Goal: Information Seeking & Learning: Learn about a topic

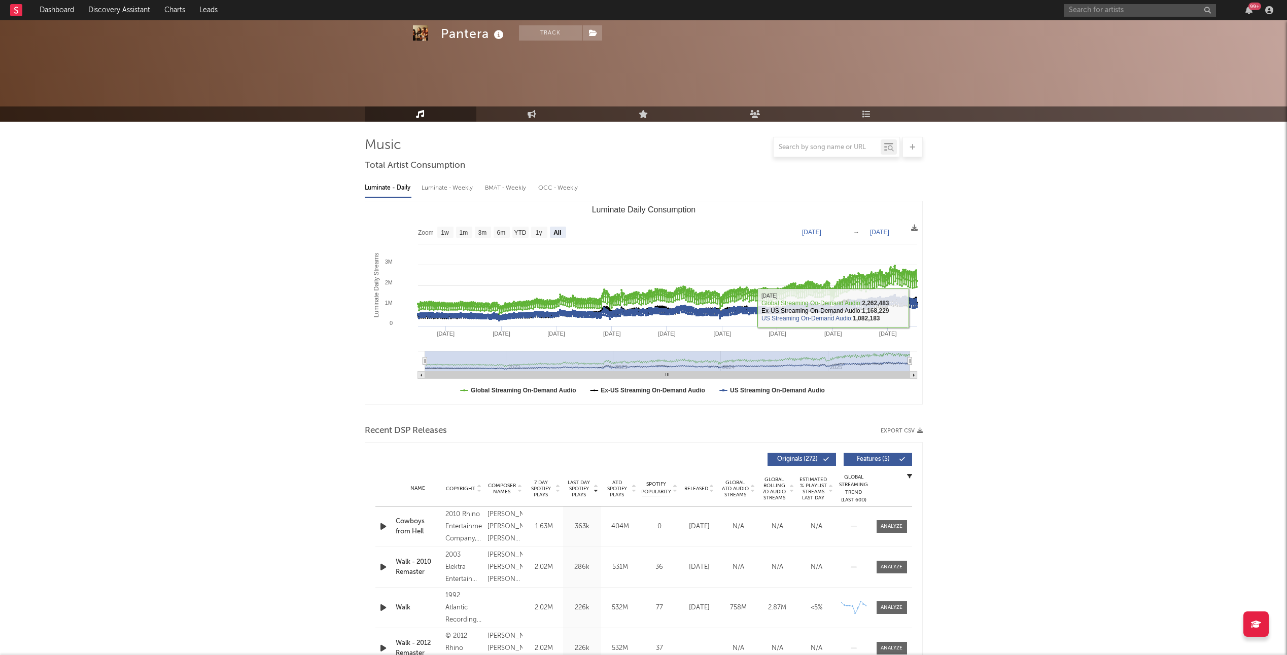
select select "All"
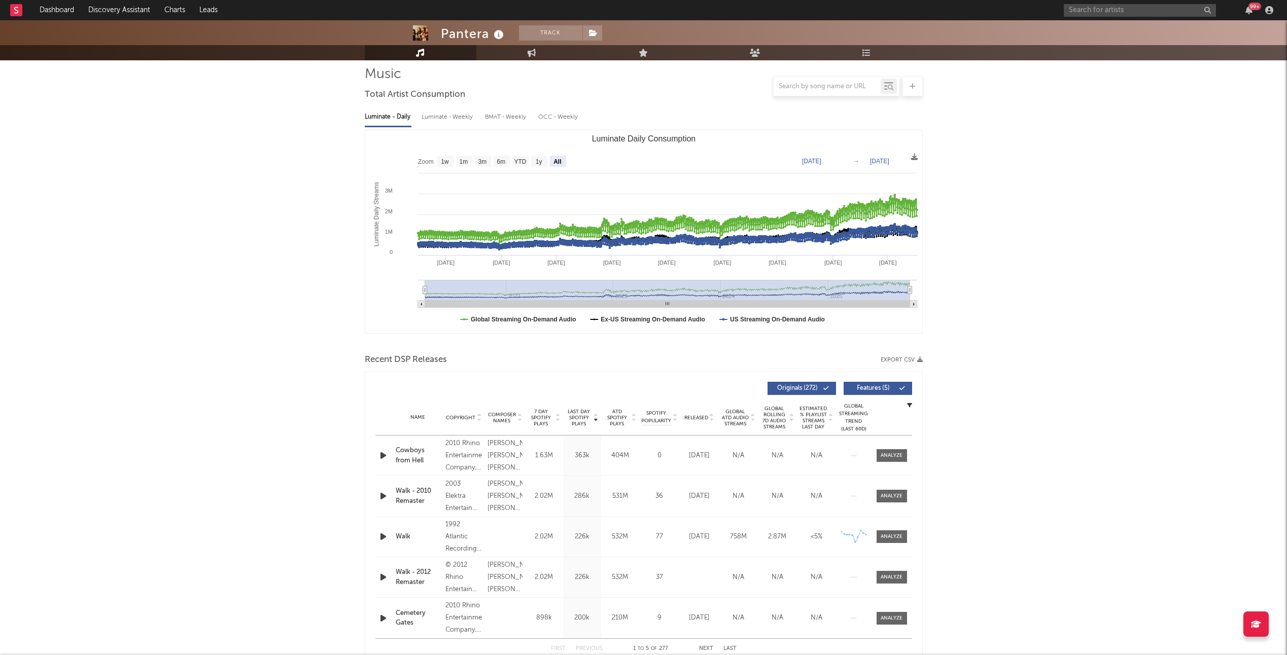
scroll to position [71, 0]
click at [1110, 9] on input "text" at bounding box center [1140, 10] width 152 height 13
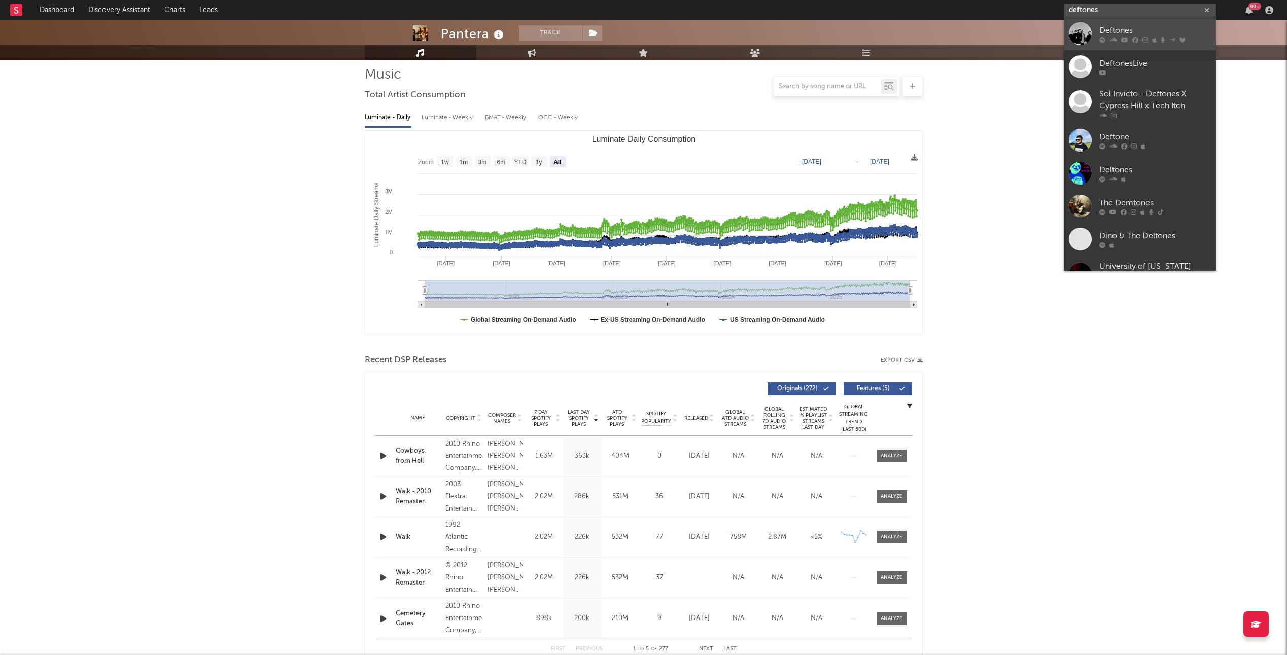
type input "deftones"
click at [1078, 35] on div at bounding box center [1080, 33] width 23 height 23
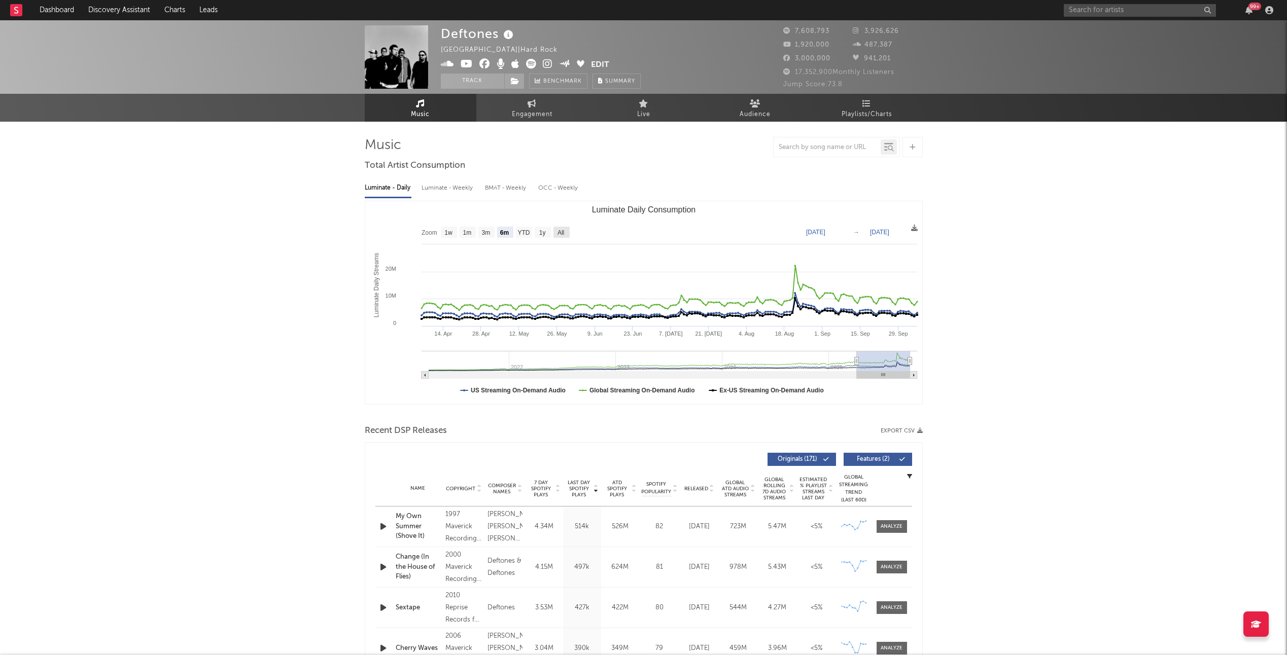
click at [562, 232] on text "All" at bounding box center [560, 232] width 7 height 7
select select "All"
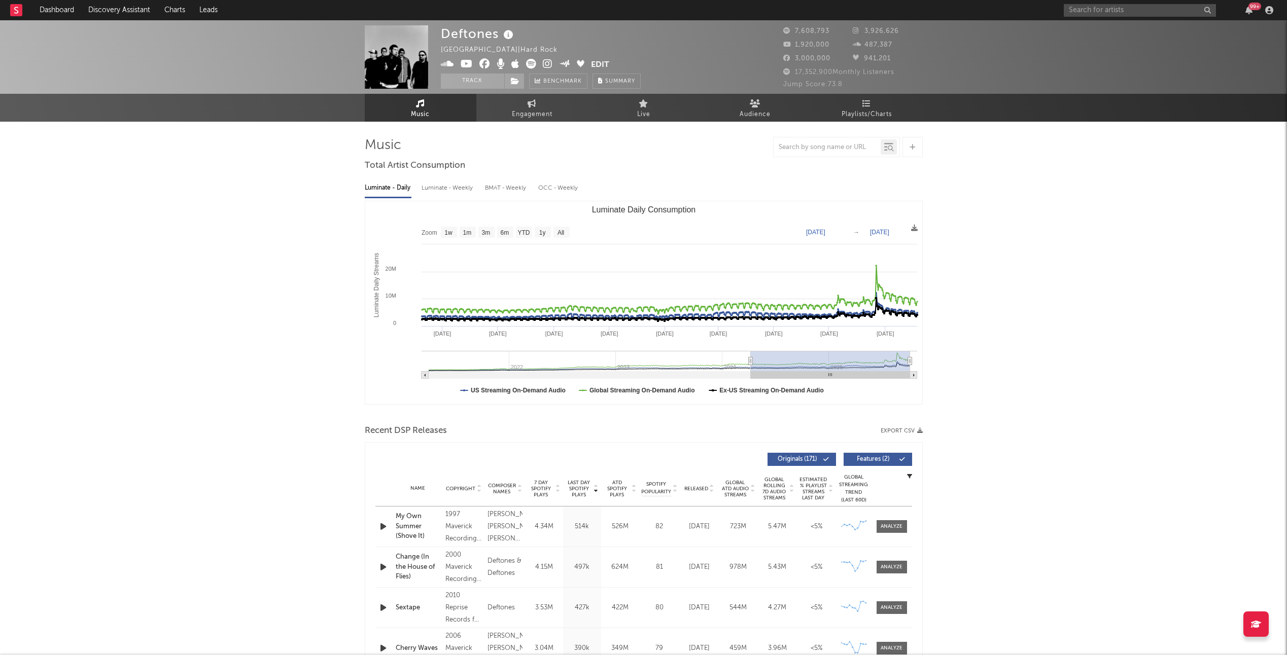
type input "[DATE]"
drag, startPoint x: 427, startPoint y: 362, endPoint x: 750, endPoint y: 356, distance: 323.2
click at [750, 356] on g "Luminate Daily Consumption" at bounding box center [669, 365] width 496 height 28
type input "[DATE]"
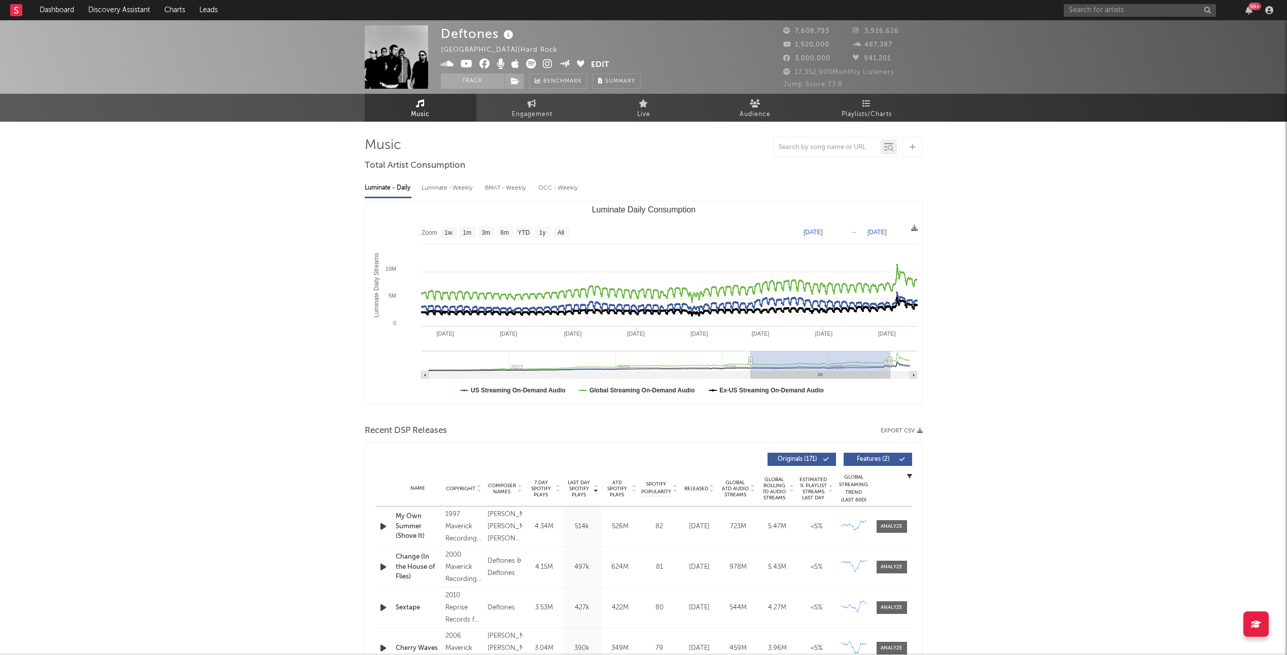
drag, startPoint x: 909, startPoint y: 362, endPoint x: 890, endPoint y: 361, distance: 19.8
click at [890, 361] on icon "Luminate Daily Consumption" at bounding box center [890, 362] width 4 height 8
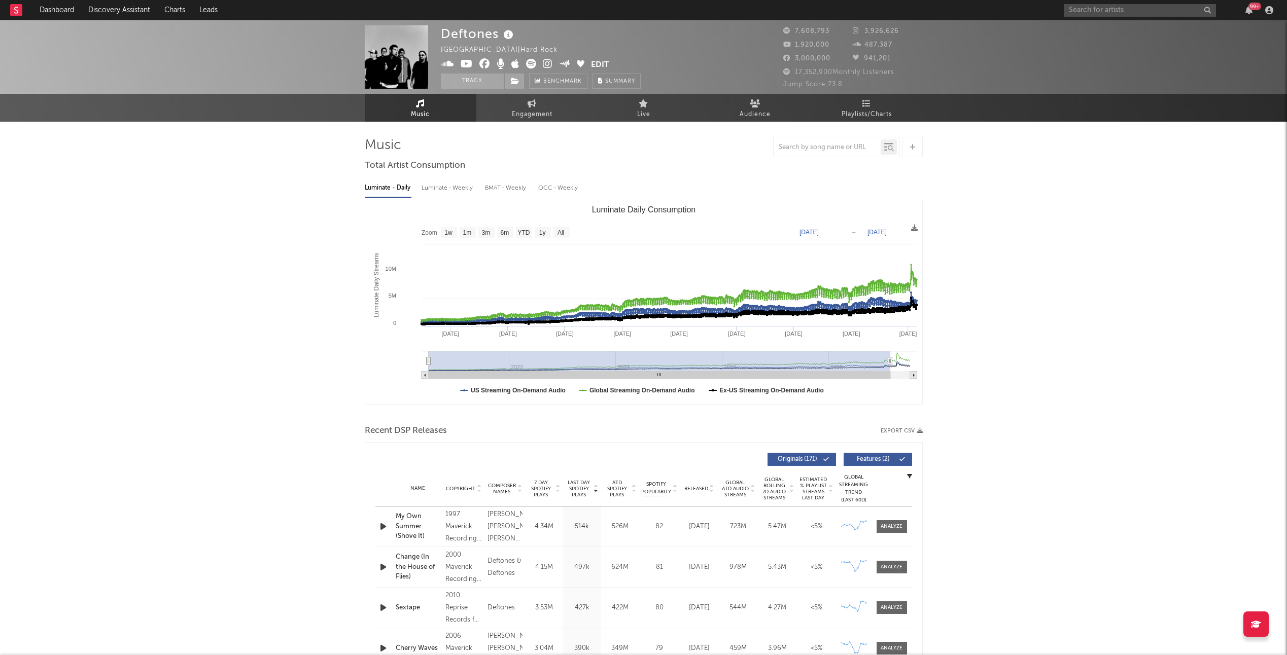
type input "[DATE]"
drag, startPoint x: 749, startPoint y: 363, endPoint x: 404, endPoint y: 389, distance: 345.9
click at [404, 389] on icon "Created with Highcharts 10.3.3 Luminate Daily Streams Luminate Daily Consumptio…" at bounding box center [643, 302] width 557 height 203
type input "[DATE]"
drag, startPoint x: 890, startPoint y: 360, endPoint x: 885, endPoint y: 360, distance: 5.6
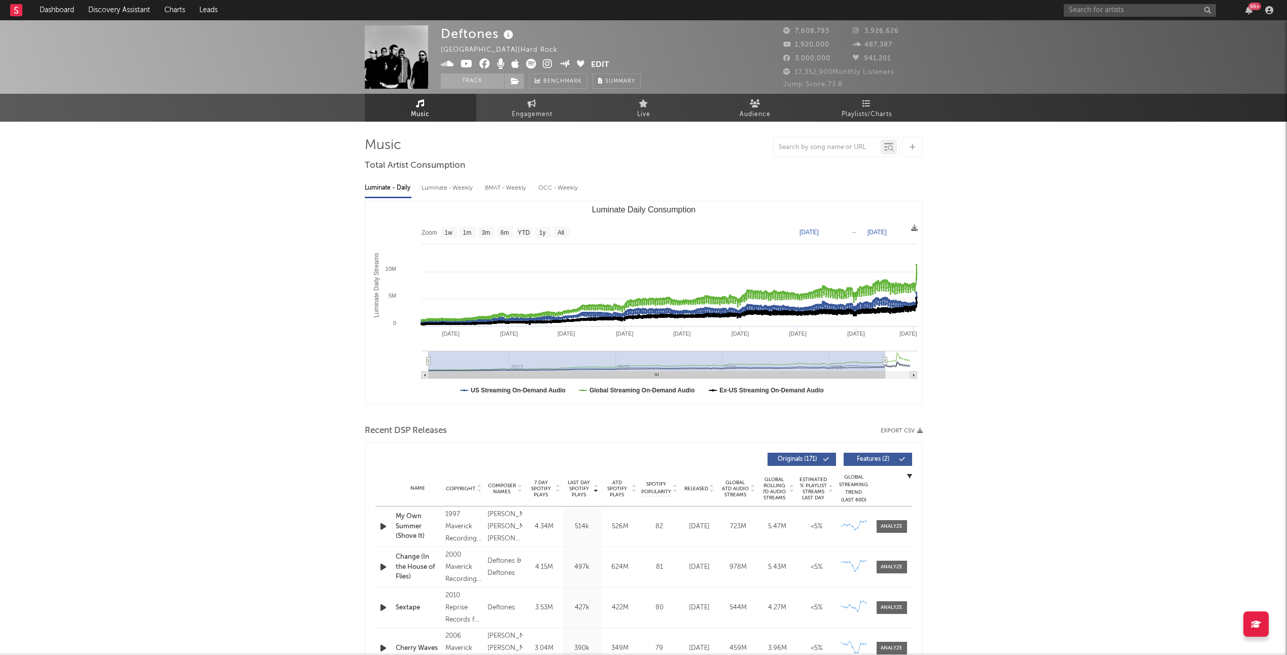
click at [885, 360] on icon "Luminate Daily Consumption" at bounding box center [885, 362] width 4 height 8
select select "All"
